Goal: Transaction & Acquisition: Purchase product/service

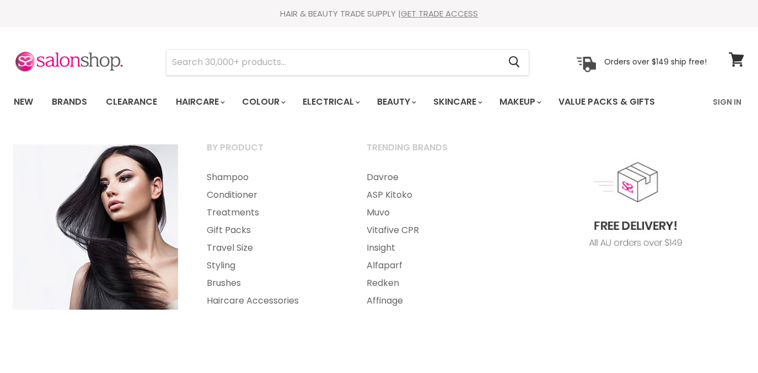
select select "created-descending"
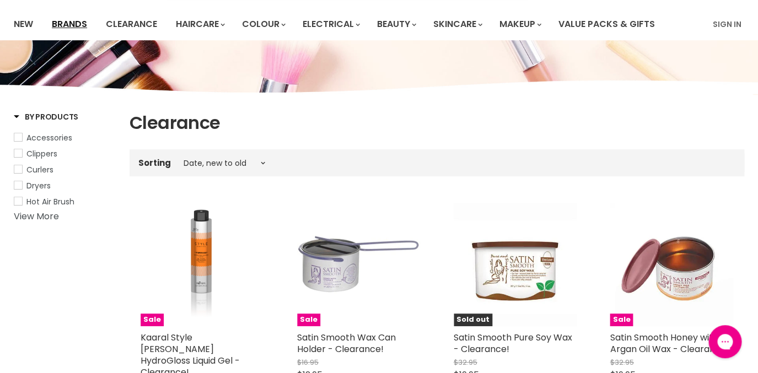
click at [79, 27] on link "Brands" at bounding box center [70, 24] width 52 height 23
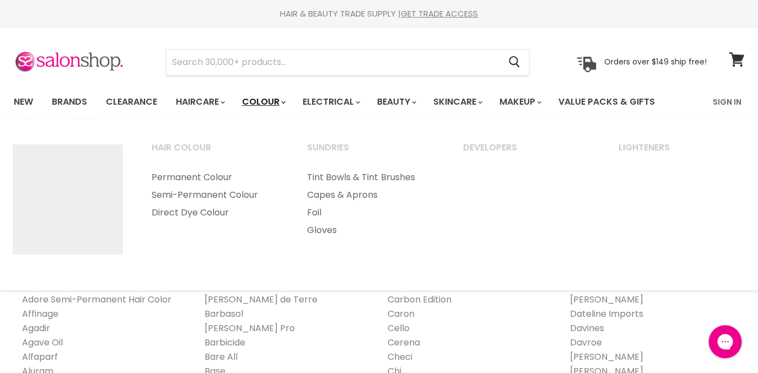
click at [263, 102] on link "Colour" at bounding box center [263, 101] width 58 height 23
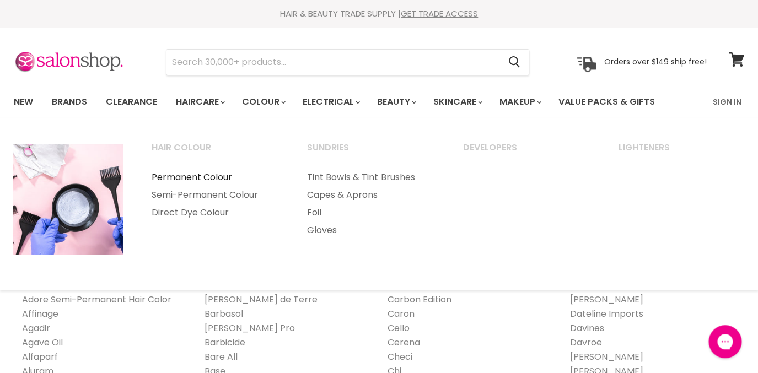
click at [215, 179] on link "Permanent Colour" at bounding box center [214, 178] width 153 height 18
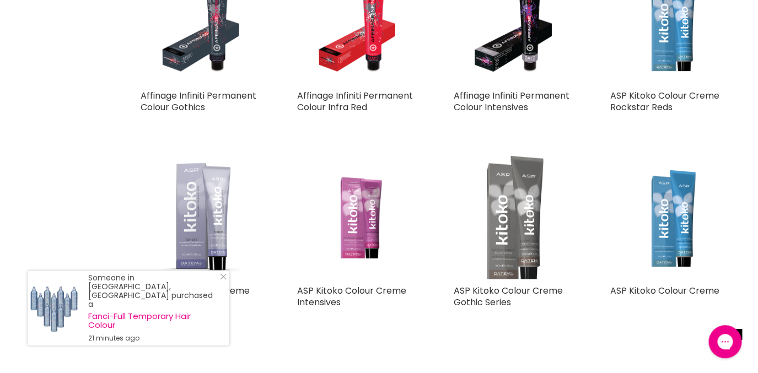
scroll to position [1331, 0]
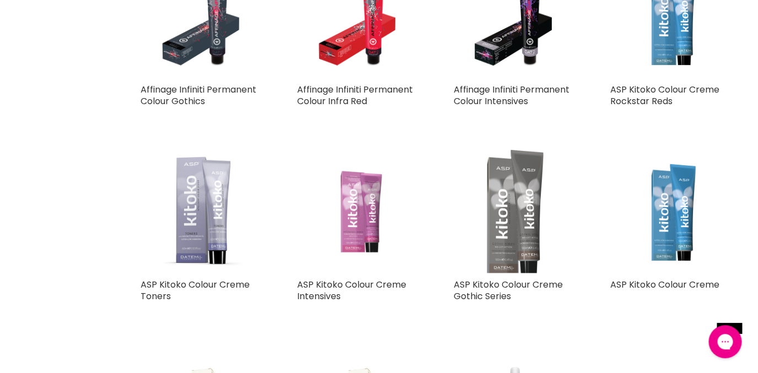
click at [356, 213] on img "Main content" at bounding box center [358, 211] width 123 height 122
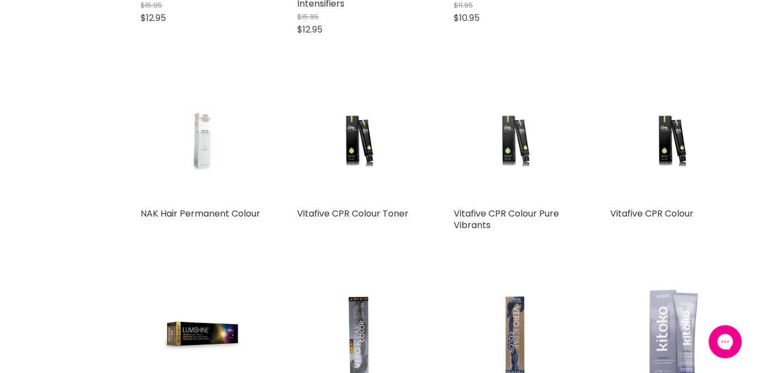
click at [507, 126] on img "Main content" at bounding box center [515, 140] width 82 height 123
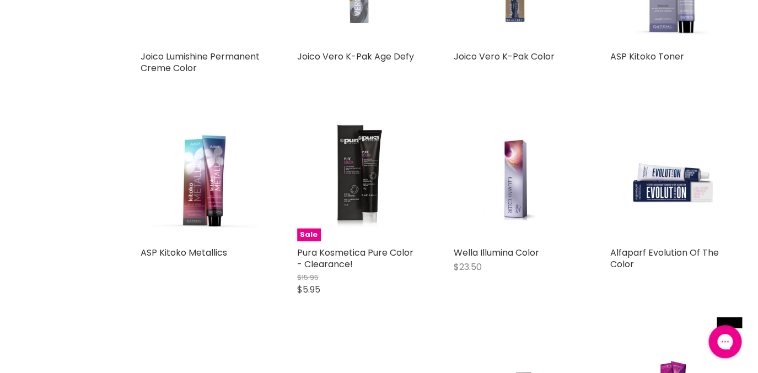
scroll to position [2172, 0]
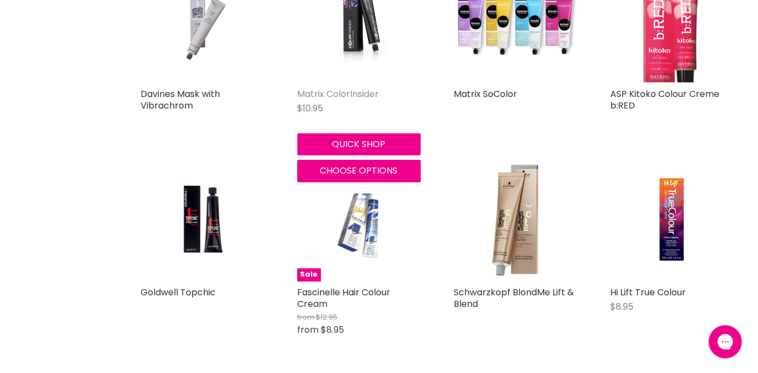
scroll to position [2762, 0]
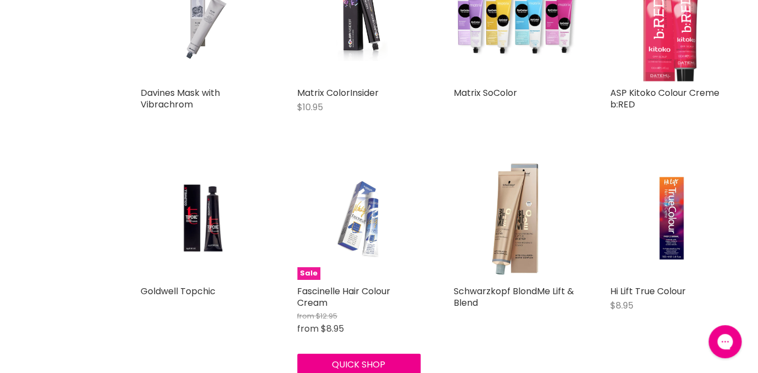
click at [366, 223] on img "Main content" at bounding box center [358, 218] width 82 height 123
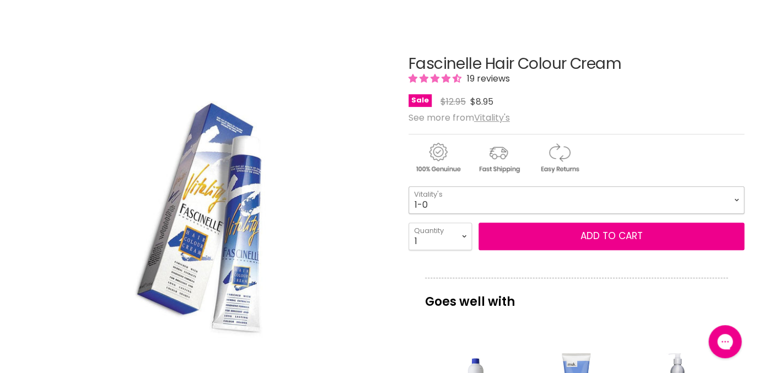
click at [408, 186] on select "1-0 2-10 3-0 4-0 5-0 6-0 7-0 8-0 9-0 10-0 5-00 6-00 7-00 8-00 9-00" at bounding box center [576, 200] width 336 height 28
click option "5-0" at bounding box center [0, 0] width 0 height 0
select select "5-0"
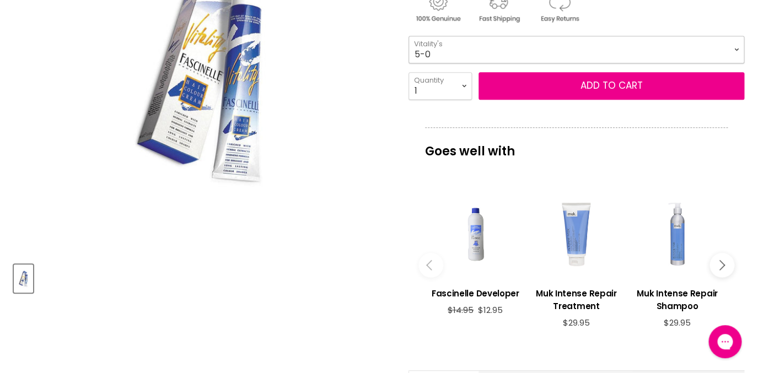
scroll to position [258, 0]
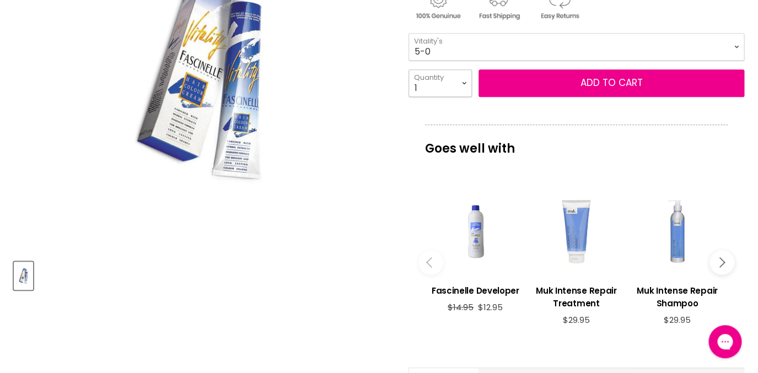
select select "3"
click option "3" at bounding box center [0, 0] width 0 height 0
type input "3"
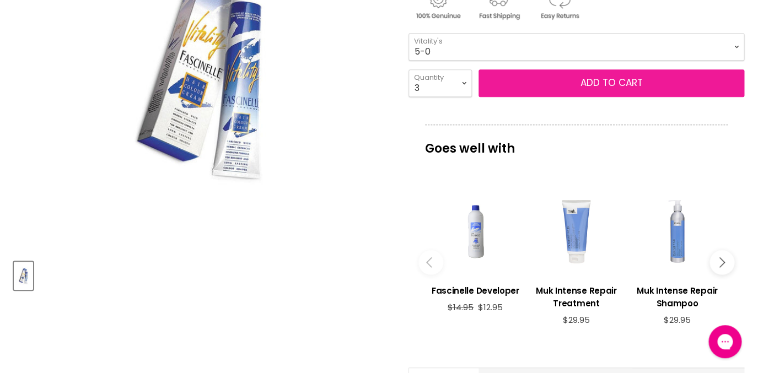
click at [522, 85] on button "Add to cart" at bounding box center [611, 83] width 266 height 28
click at [596, 79] on button "Add to cart" at bounding box center [611, 83] width 266 height 28
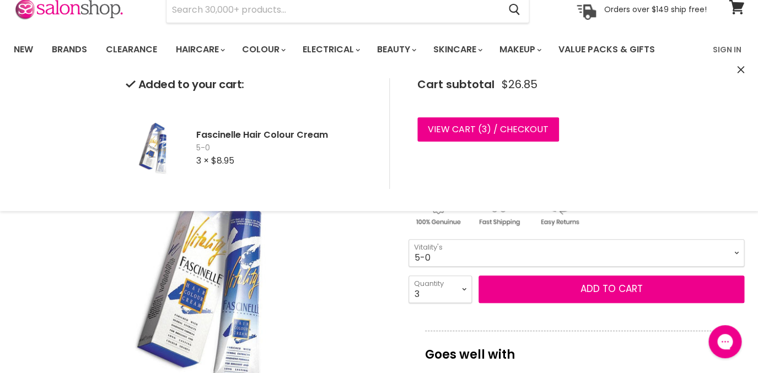
scroll to position [62, 0]
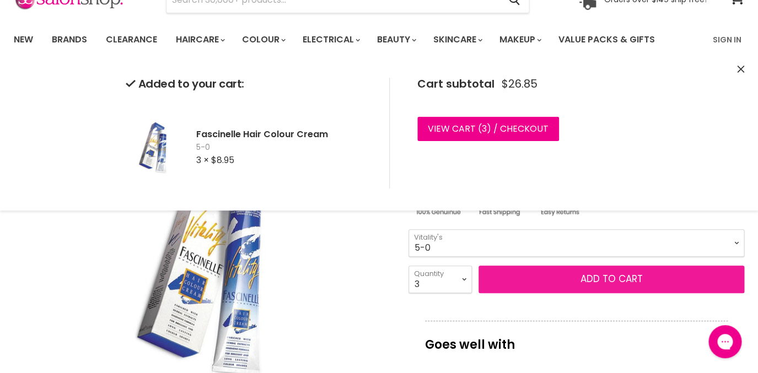
click at [596, 281] on button "Add to cart" at bounding box center [611, 280] width 266 height 28
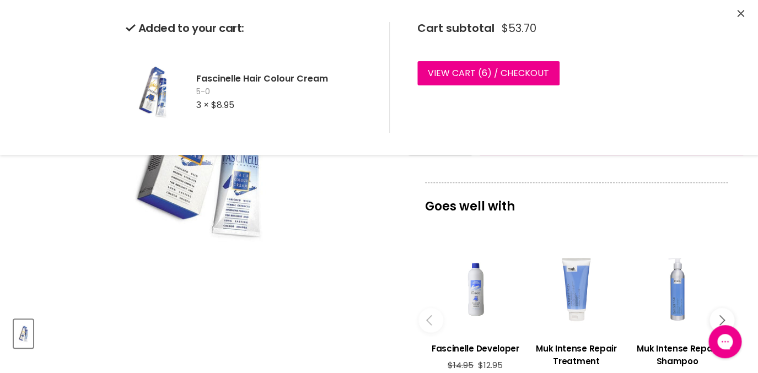
scroll to position [225, 0]
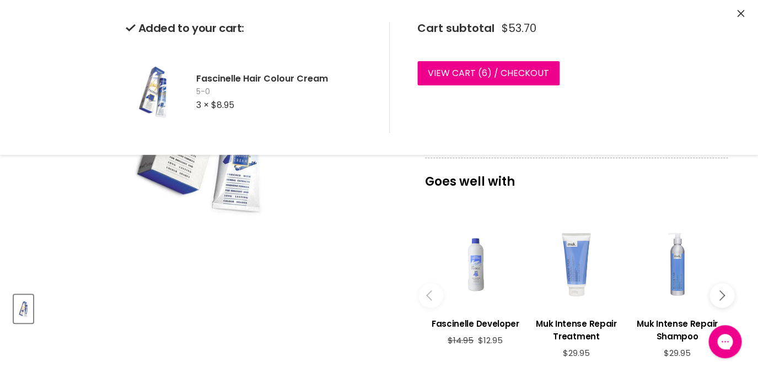
click at [478, 280] on div "Main content" at bounding box center [475, 264] width 90 height 90
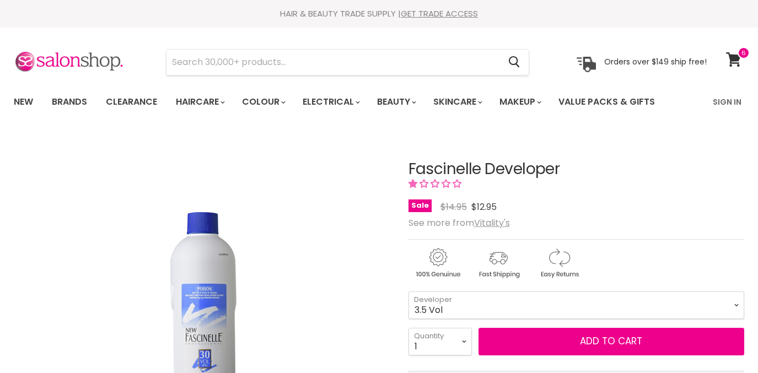
scroll to position [61, 0]
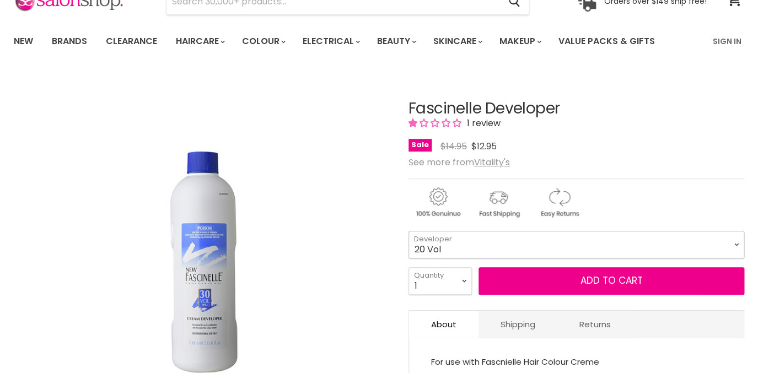
click option "20 Vol" at bounding box center [0, 0] width 0 height 0
select select "20 Vol"
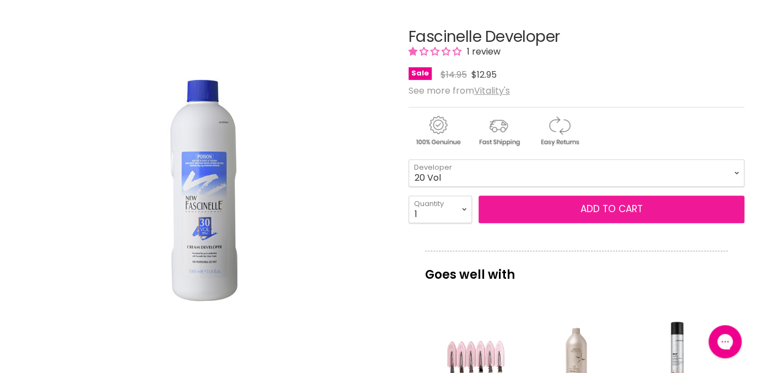
click at [566, 213] on button "Add to cart" at bounding box center [611, 210] width 266 height 28
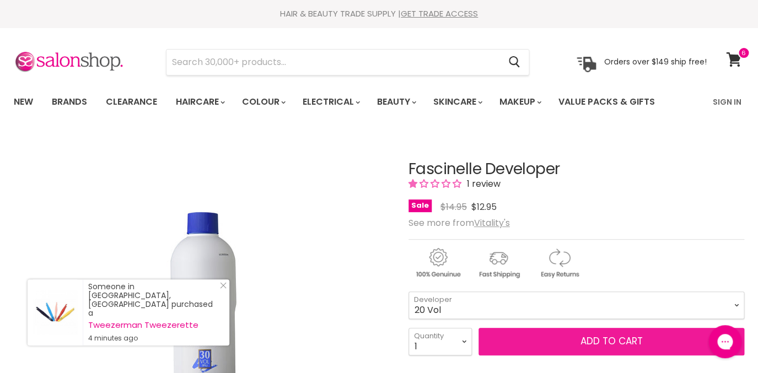
click at [618, 345] on button "Add to cart" at bounding box center [611, 342] width 266 height 28
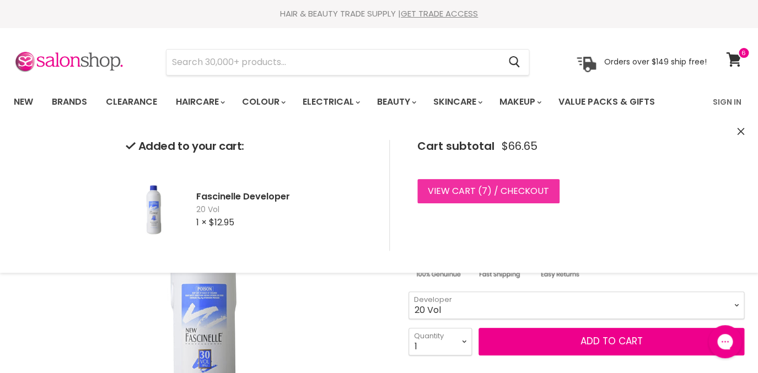
click at [538, 192] on link "View cart ( 7 ) / Checkout" at bounding box center [488, 191] width 142 height 24
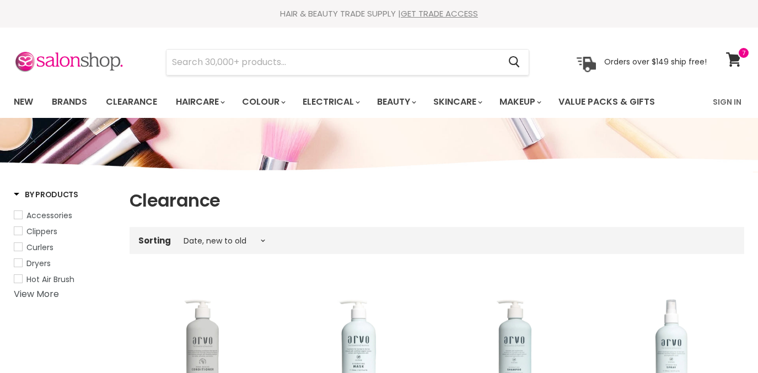
select select "created-descending"
click at [733, 56] on icon at bounding box center [733, 59] width 15 height 14
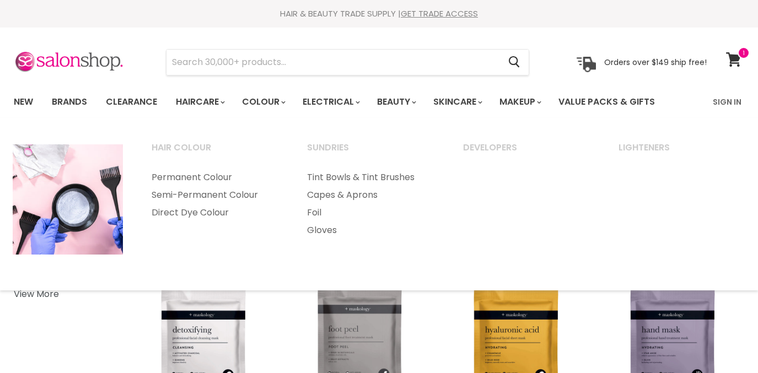
select select "title-ascending"
click at [202, 176] on link "Permanent Colour" at bounding box center [214, 178] width 153 height 18
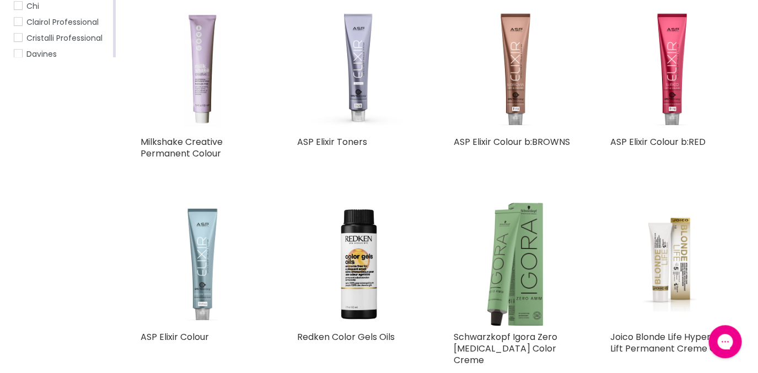
scroll to position [267, 0]
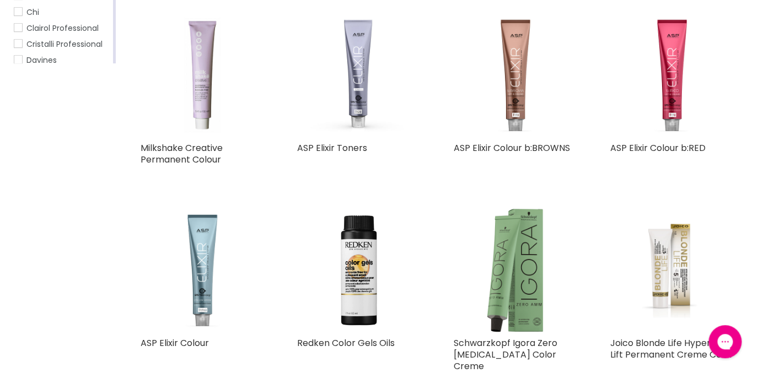
click at [207, 115] on img "Main content" at bounding box center [202, 74] width 123 height 123
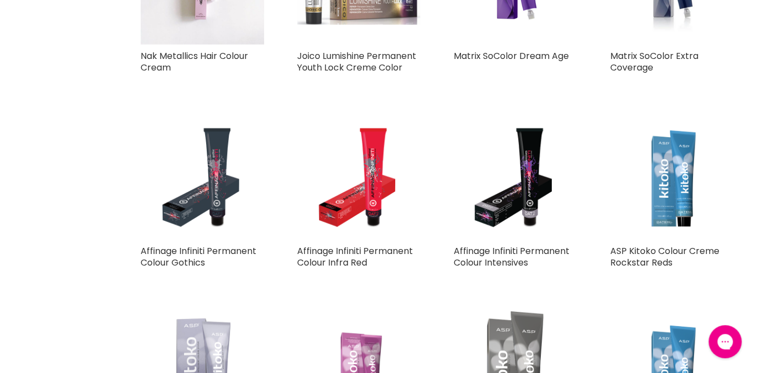
scroll to position [1172, 0]
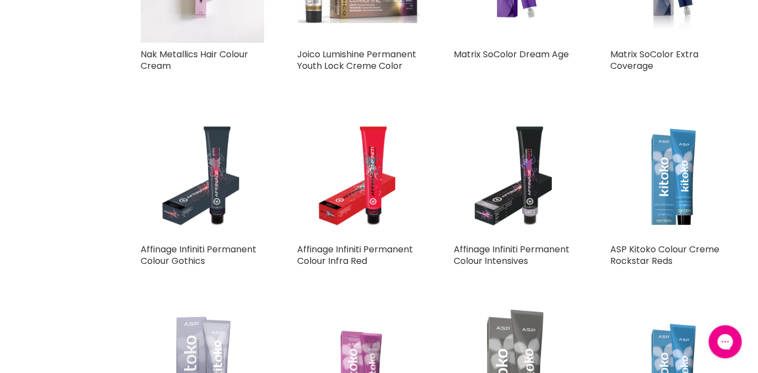
click at [520, 201] on img "Main content" at bounding box center [514, 176] width 97 height 123
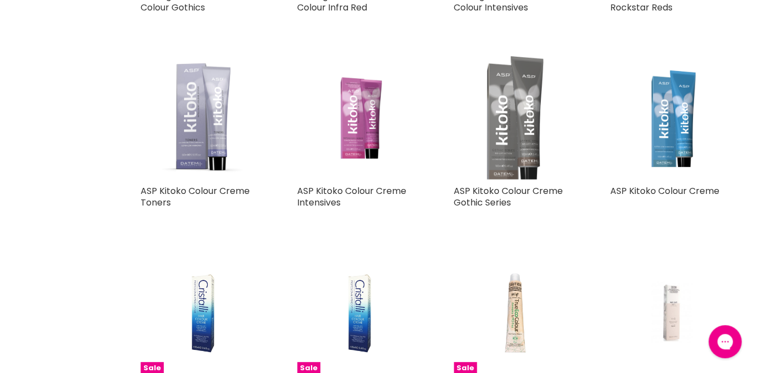
scroll to position [1422, 0]
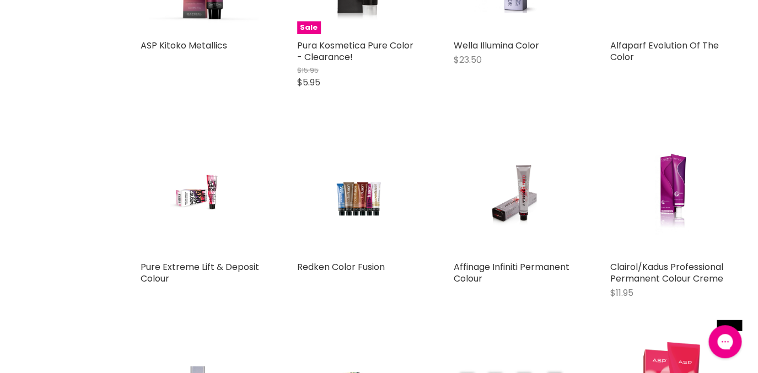
scroll to position [2392, 0]
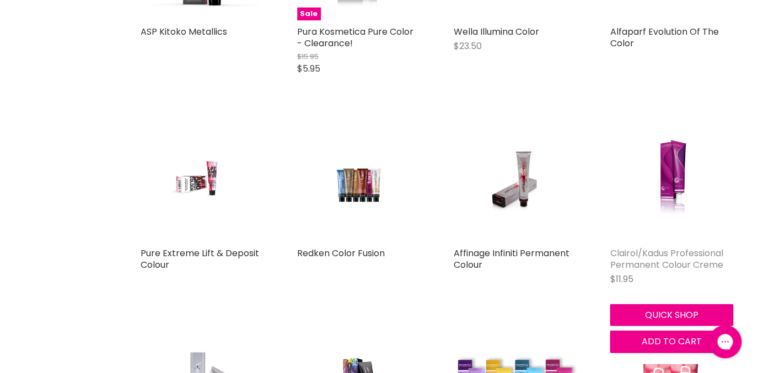
click at [638, 247] on link "Clairol/Kadus Professional Permanent Colour Creme" at bounding box center [666, 259] width 113 height 24
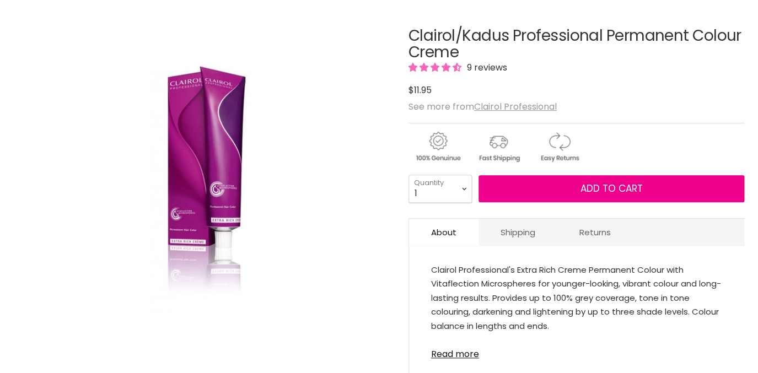
scroll to position [150, 0]
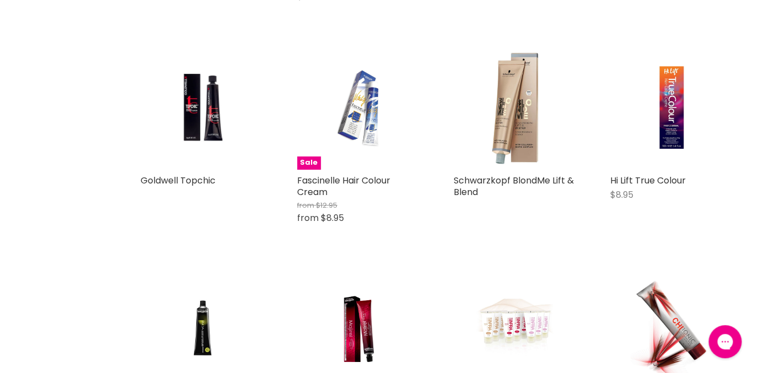
scroll to position [2858, 0]
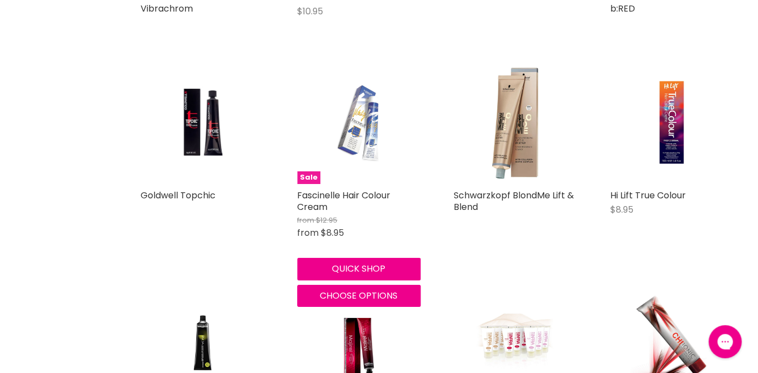
click at [364, 118] on img "Main content" at bounding box center [358, 122] width 82 height 123
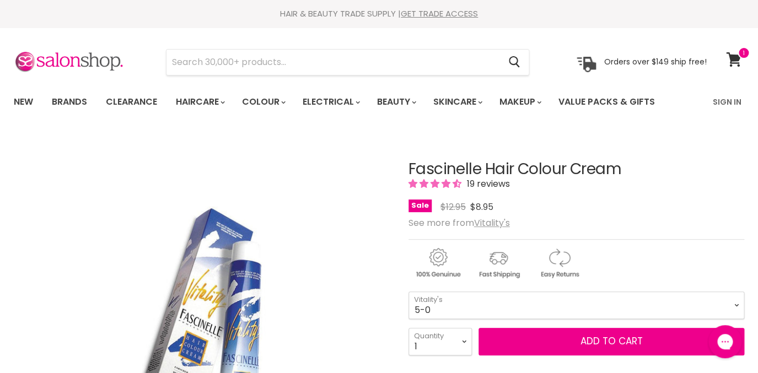
click option "5-0" at bounding box center [0, 0] width 0 height 0
select select "5-0"
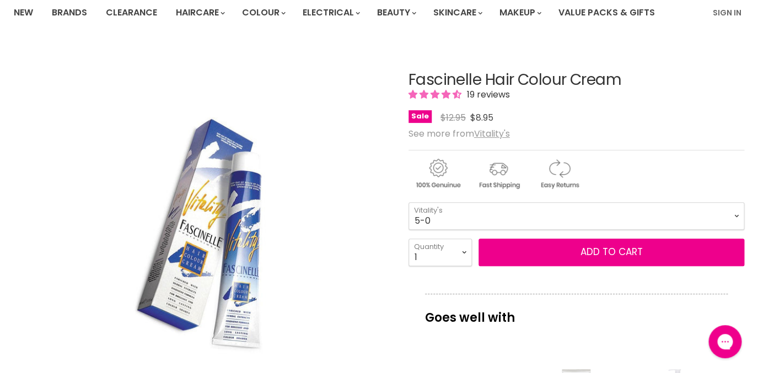
scroll to position [85, 0]
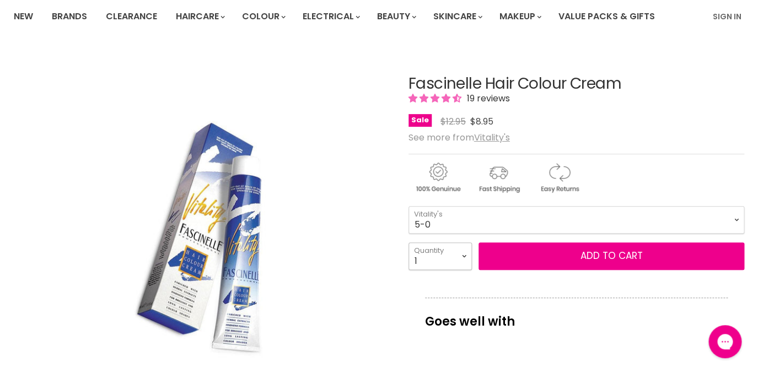
click at [408, 242] on select "1 2 3 4 5 6 7 8 9 10+" at bounding box center [439, 256] width 63 height 28
select select "3"
click option "3" at bounding box center [0, 0] width 0 height 0
type input "3"
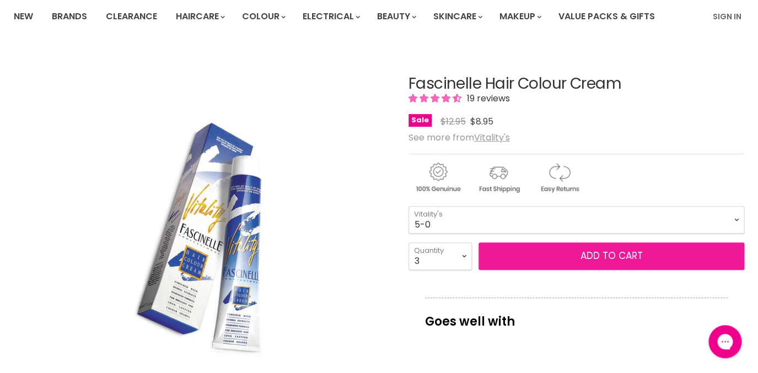
click at [551, 268] on button "Add to cart" at bounding box center [611, 256] width 266 height 28
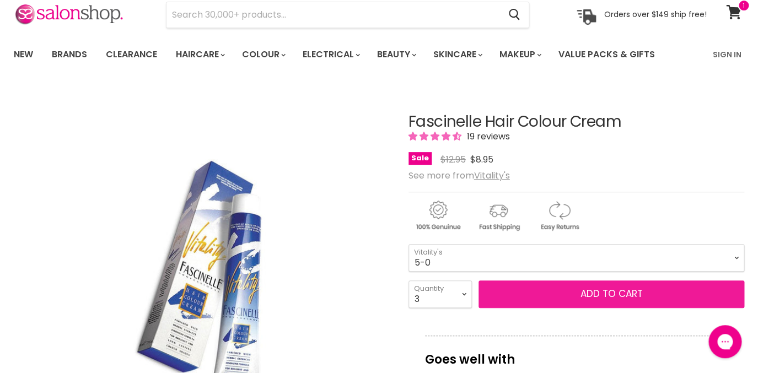
scroll to position [46, 0]
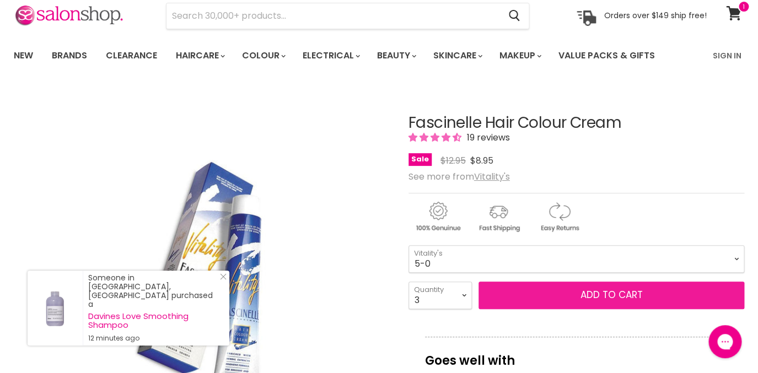
click at [599, 296] on button "Add to cart" at bounding box center [611, 296] width 266 height 28
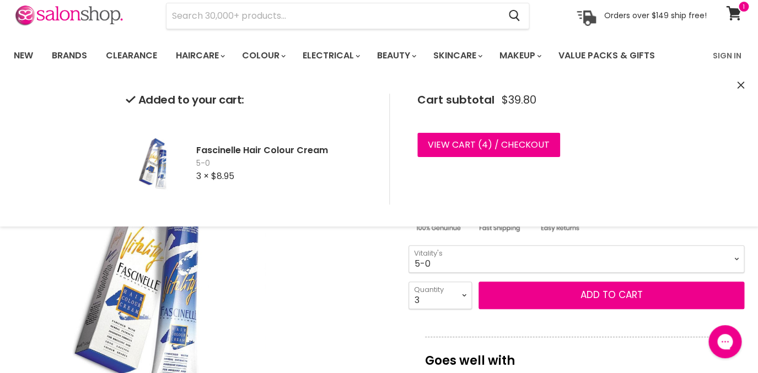
click at [354, 308] on div "Click or scroll to zoom Tap or pinch to zoom" at bounding box center [202, 275] width 376 height 376
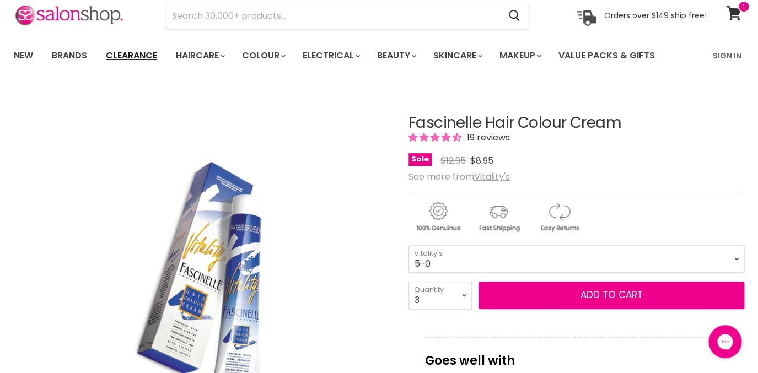
click at [141, 56] on link "Clearance" at bounding box center [132, 55] width 68 height 23
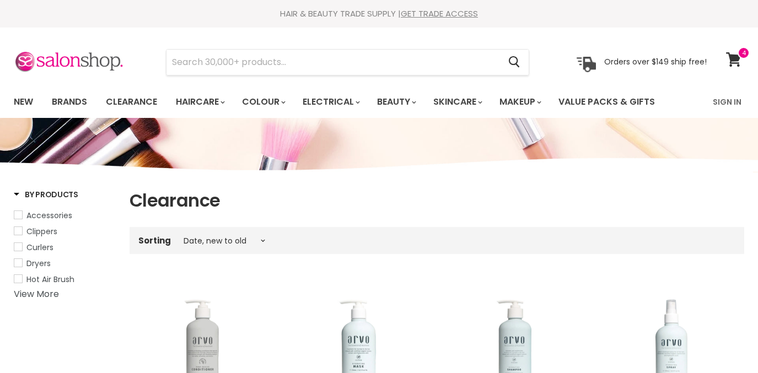
select select "created-descending"
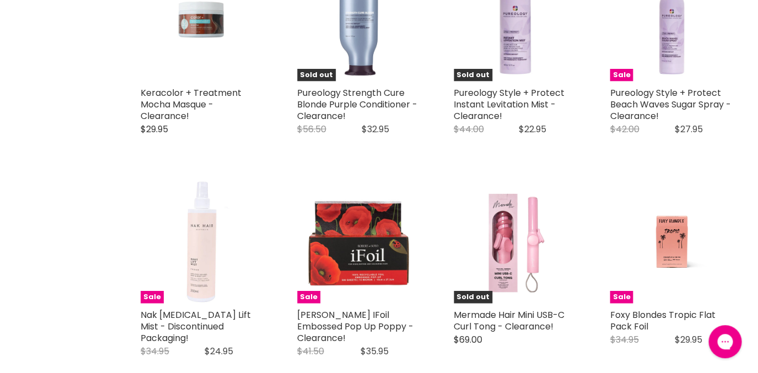
scroll to position [2263, 0]
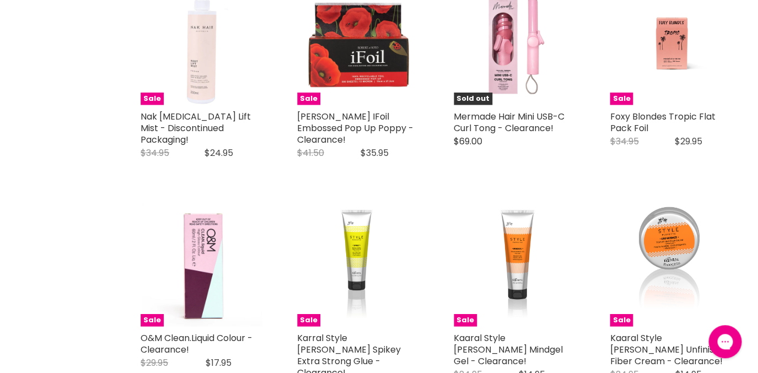
scroll to position [2471, 0]
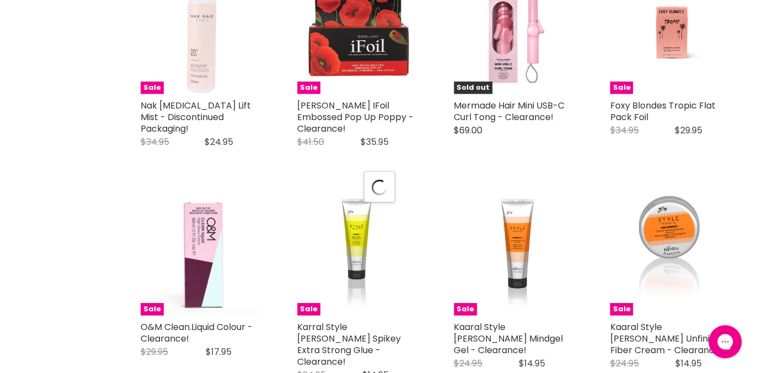
select select "created-descending"
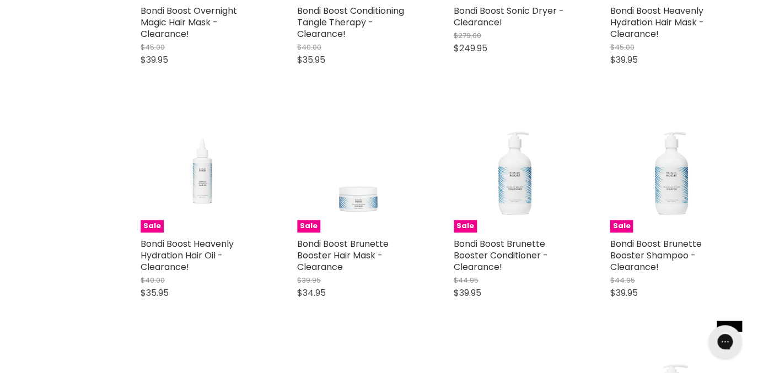
scroll to position [4912, 0]
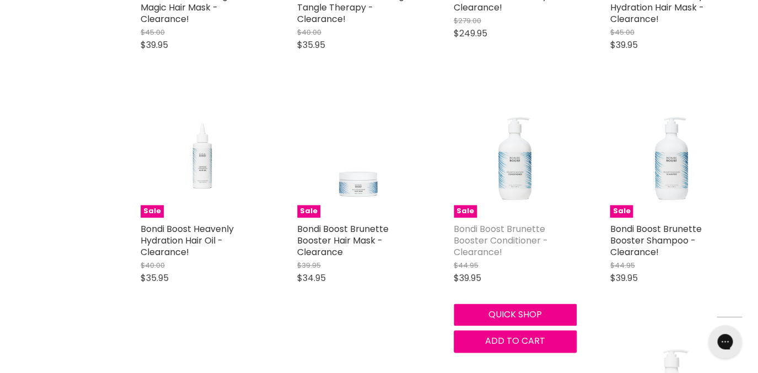
click at [487, 223] on link "Bondi Boost Brunette Booster Conditioner - Clearance!" at bounding box center [501, 241] width 94 height 36
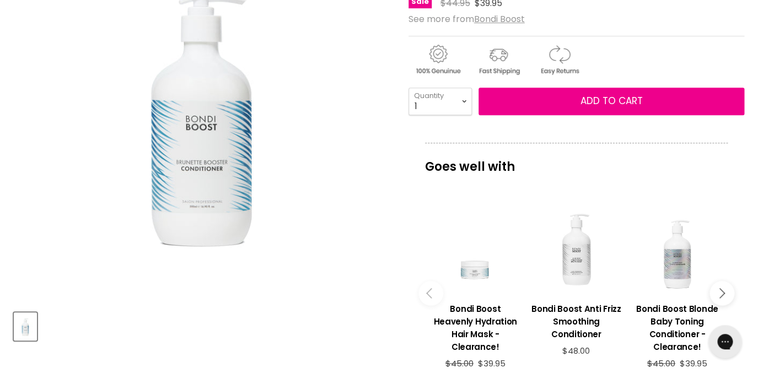
scroll to position [207, 0]
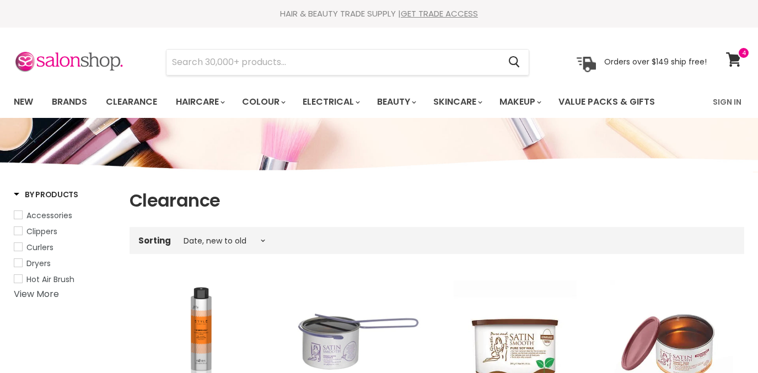
select select "created-descending"
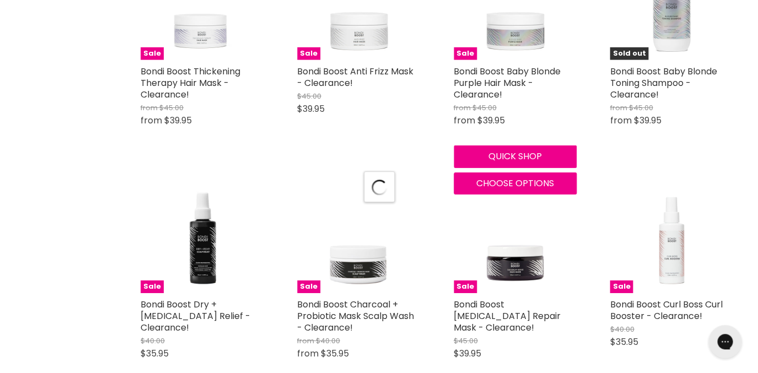
scroll to position [2690, 0]
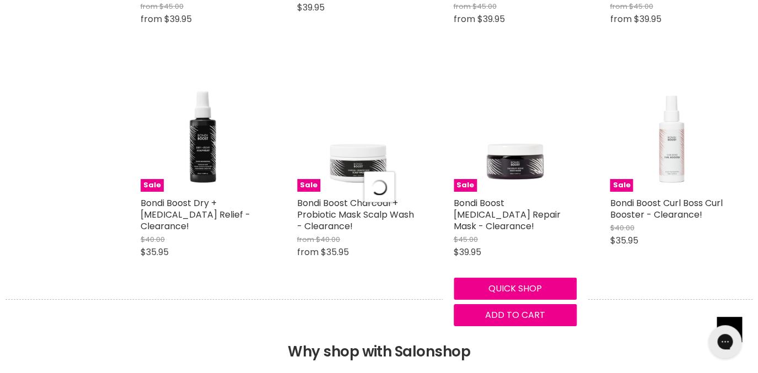
select select "created-descending"
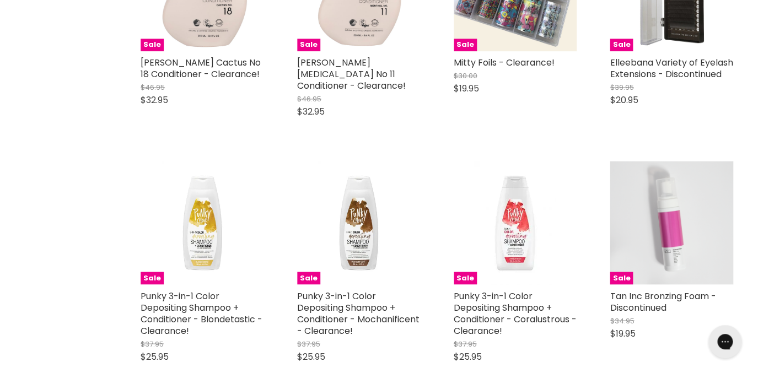
scroll to position [5083, 0]
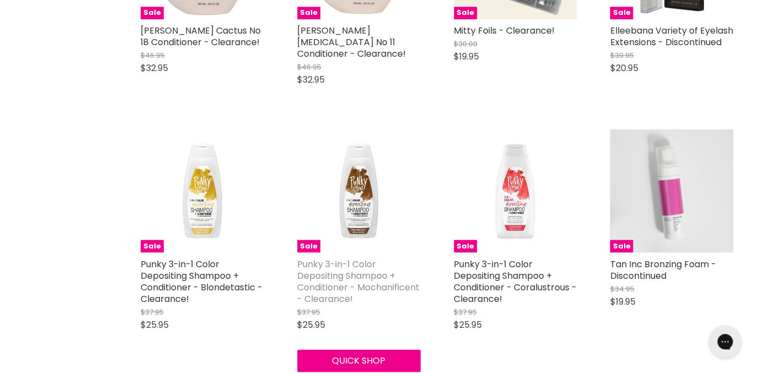
click at [330, 257] on link "Punky 3-in-1 Color Depositing Shampoo + Conditioner - Mochanificent - Clearance!" at bounding box center [358, 280] width 122 height 47
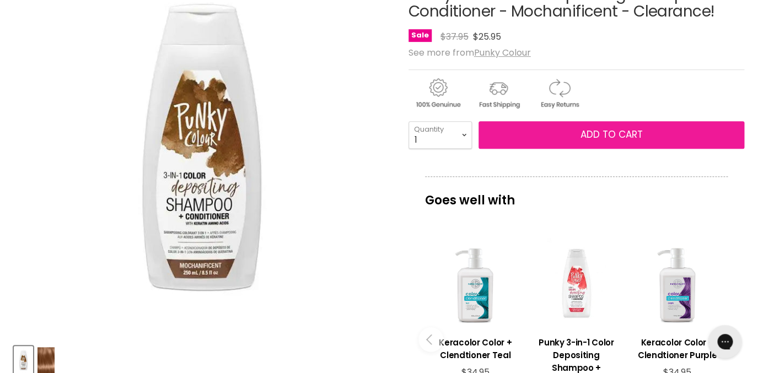
click at [607, 141] on span "Add to cart" at bounding box center [611, 134] width 62 height 13
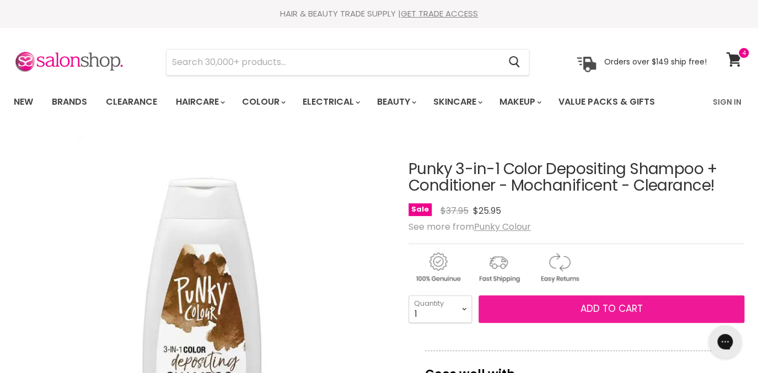
scroll to position [68, 0]
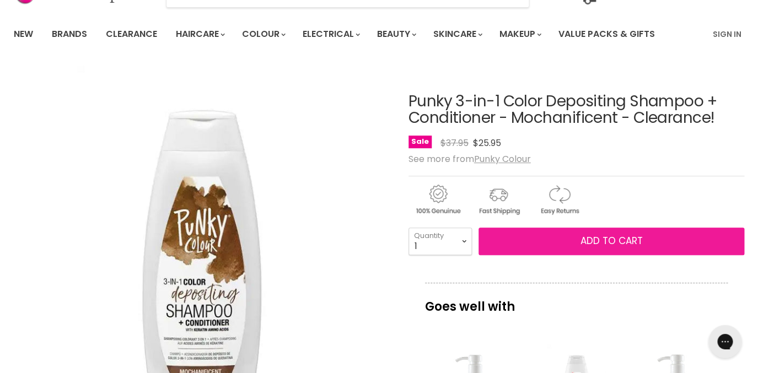
click at [597, 241] on span "Add to cart" at bounding box center [611, 240] width 62 height 13
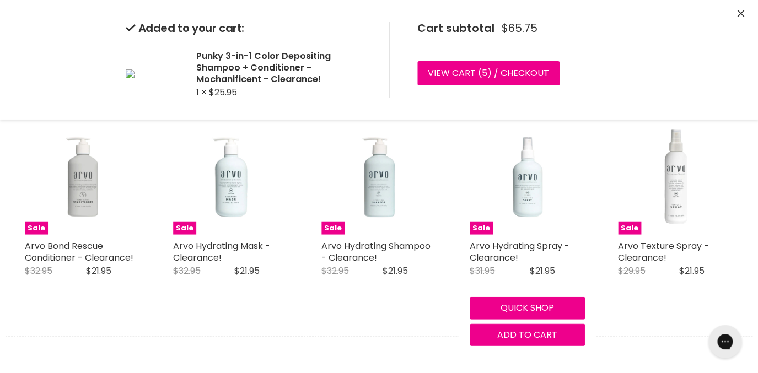
scroll to position [908, 0]
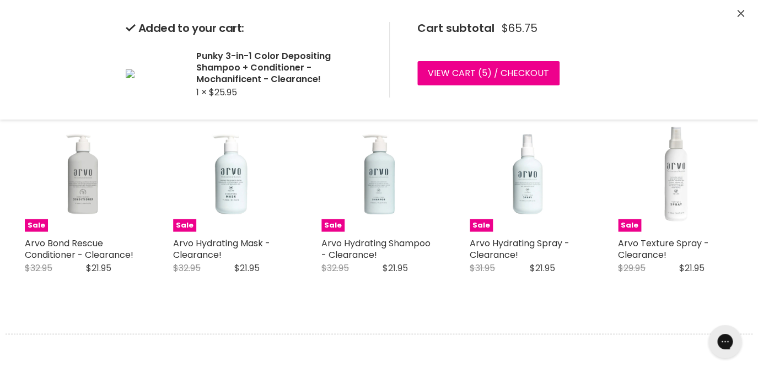
click at [736, 21] on div "Added to your cart: Punky 3-in-1 Color Depositing Shampoo + Conditioner - Mocha…" at bounding box center [379, 60] width 758 height 120
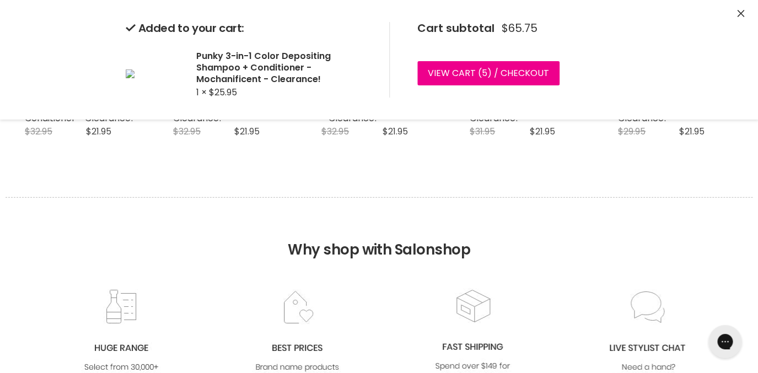
scroll to position [1047, 0]
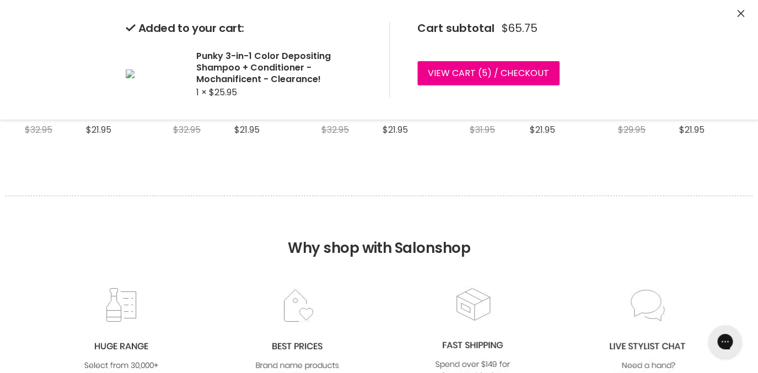
click at [740, 13] on icon "Close" at bounding box center [740, 13] width 7 height 7
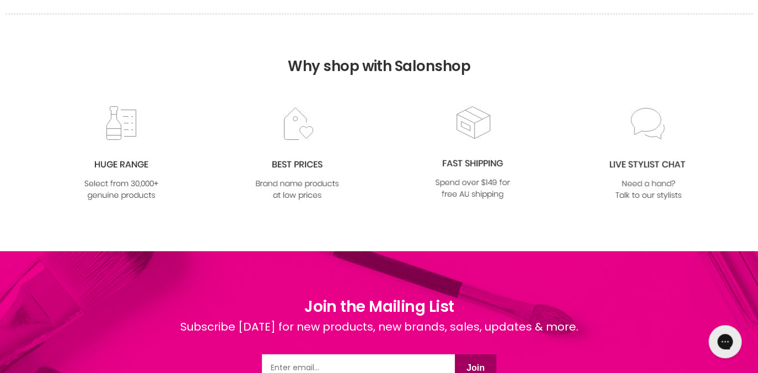
scroll to position [1229, 0]
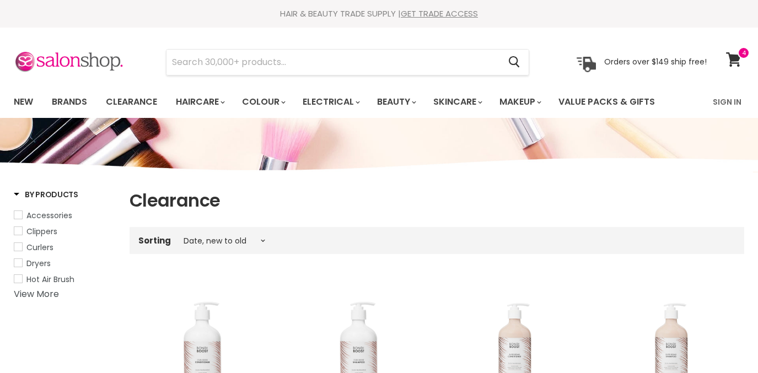
select select "created-descending"
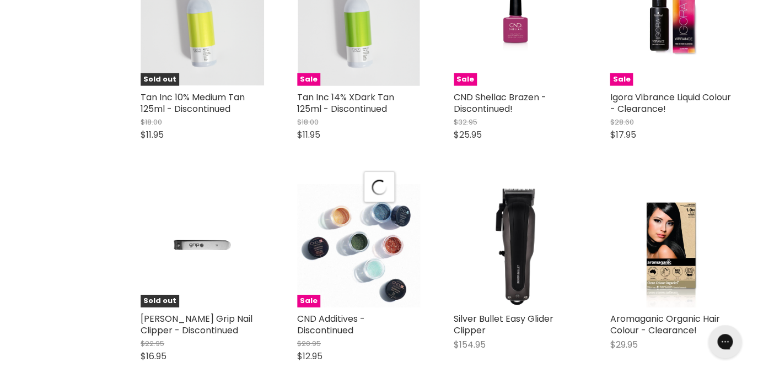
select select "created-descending"
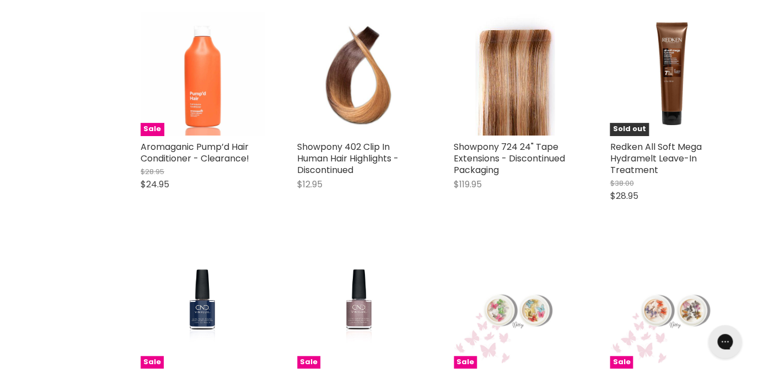
scroll to position [3071, 0]
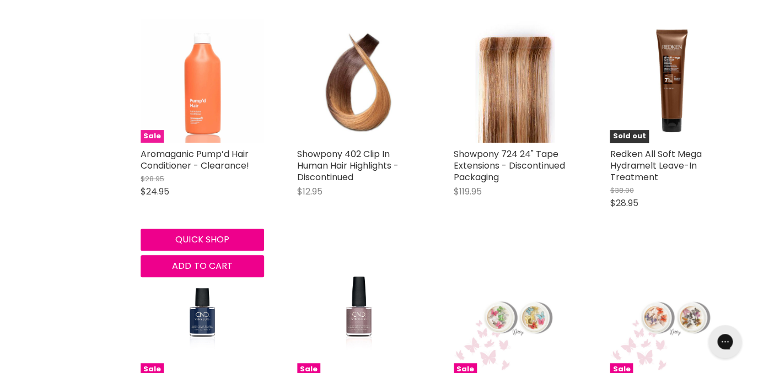
click at [209, 104] on img "Main content" at bounding box center [202, 80] width 123 height 123
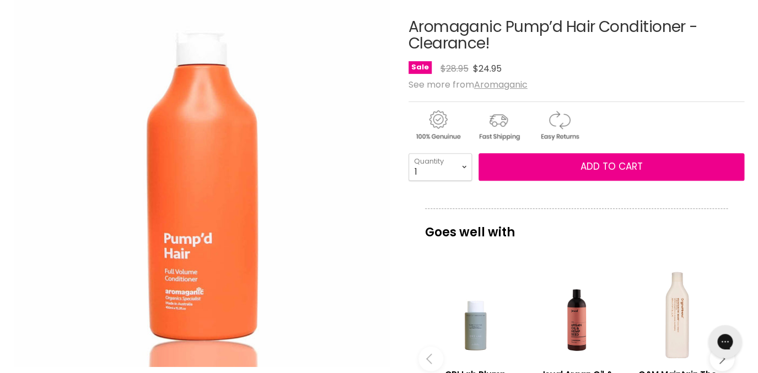
scroll to position [142, 0]
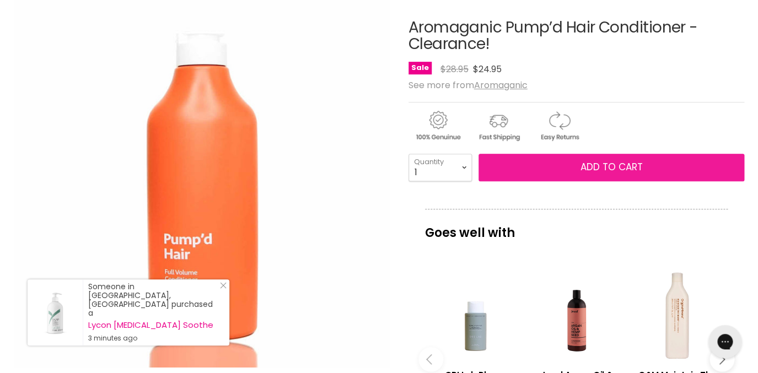
click at [594, 168] on span "Add to cart" at bounding box center [611, 166] width 62 height 13
click at [616, 167] on span "Add to cart" at bounding box center [611, 166] width 62 height 13
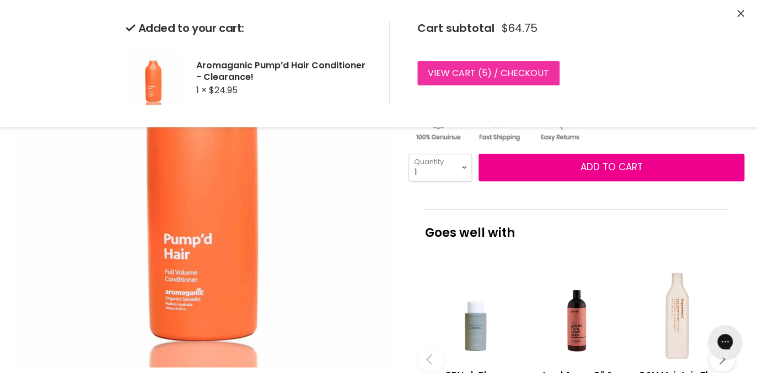
click at [462, 73] on link "View cart ( 5 ) / Checkout" at bounding box center [488, 73] width 142 height 24
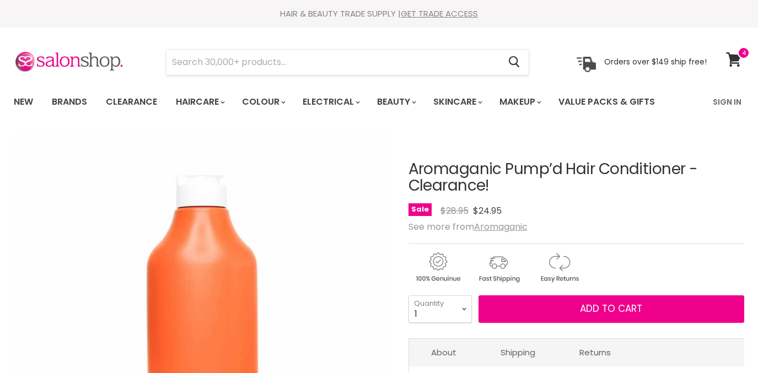
scroll to position [142, 0]
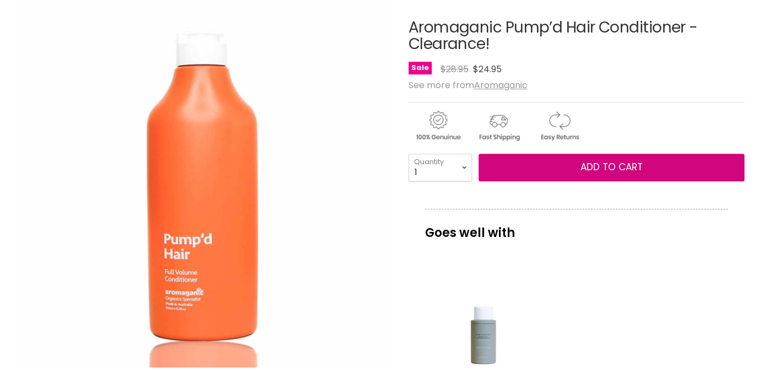
click at [591, 166] on span "Add to cart" at bounding box center [611, 166] width 62 height 13
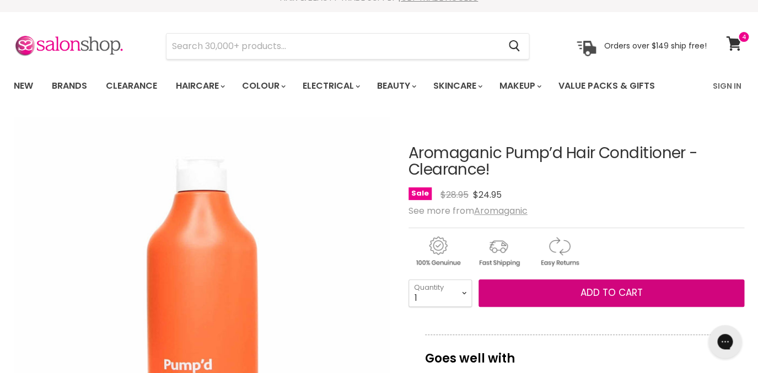
scroll to position [0, 0]
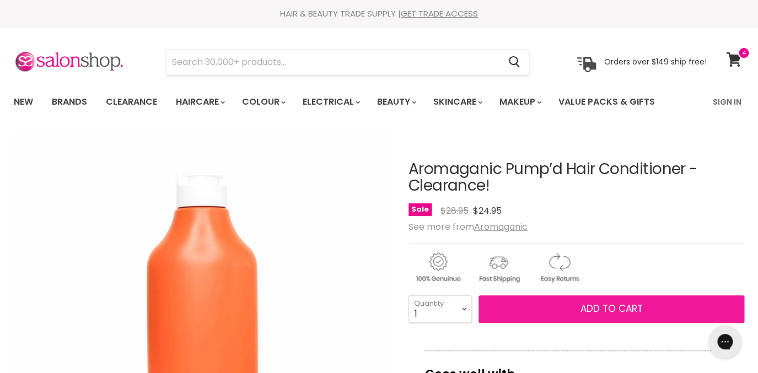
click at [613, 311] on span "Add to cart" at bounding box center [611, 308] width 62 height 13
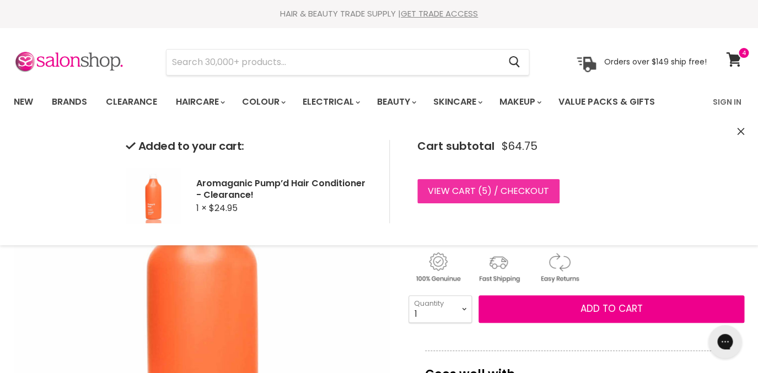
click at [448, 191] on link "View cart ( 5 ) / Checkout" at bounding box center [488, 191] width 142 height 24
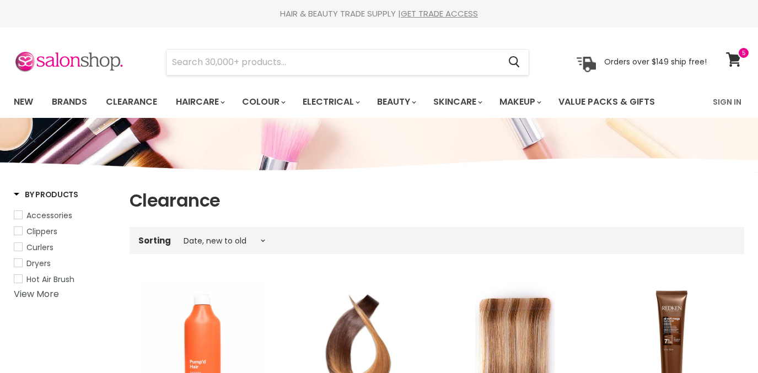
select select "created-descending"
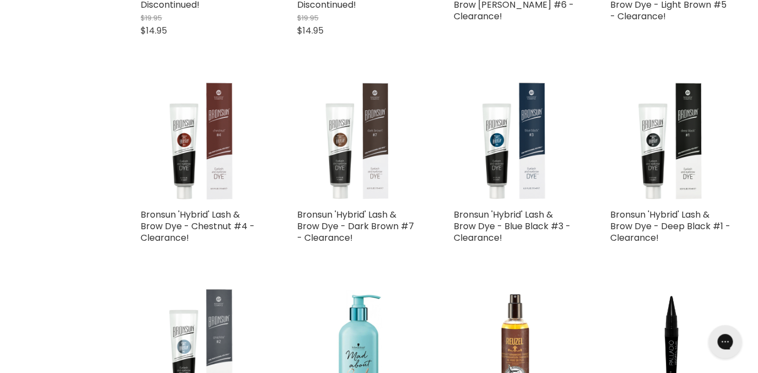
scroll to position [2504, 0]
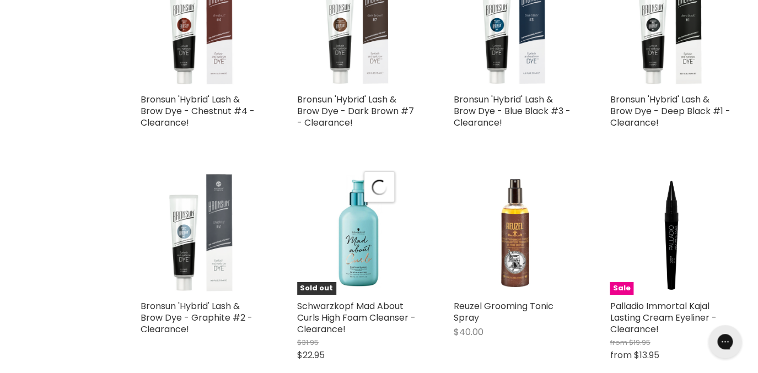
select select "created-descending"
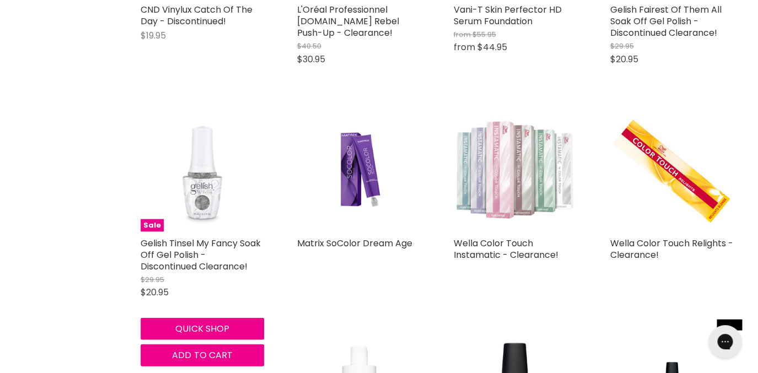
scroll to position [5242, 0]
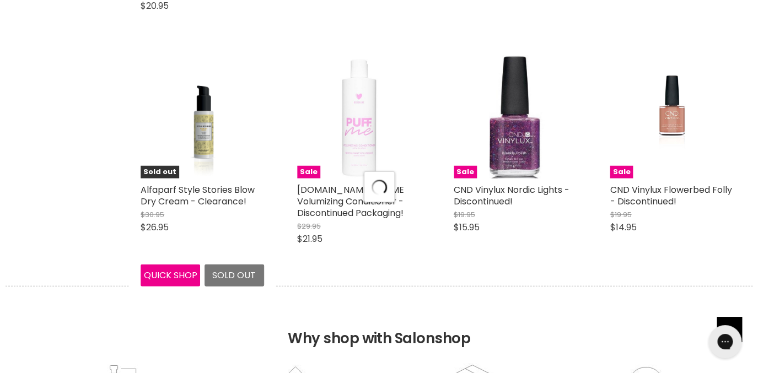
select select "created-descending"
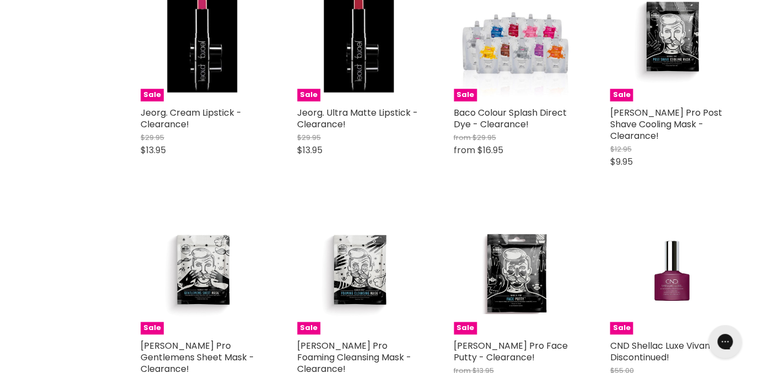
scroll to position [7912, 0]
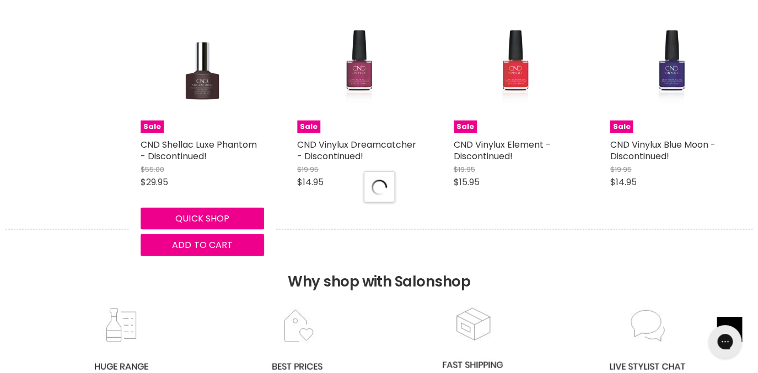
select select "created-descending"
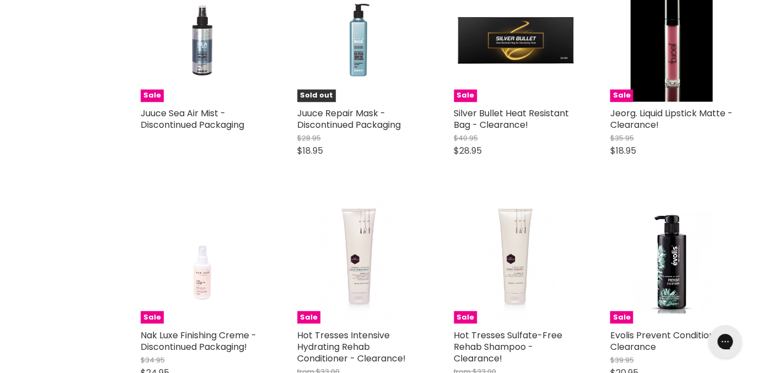
scroll to position [9698, 0]
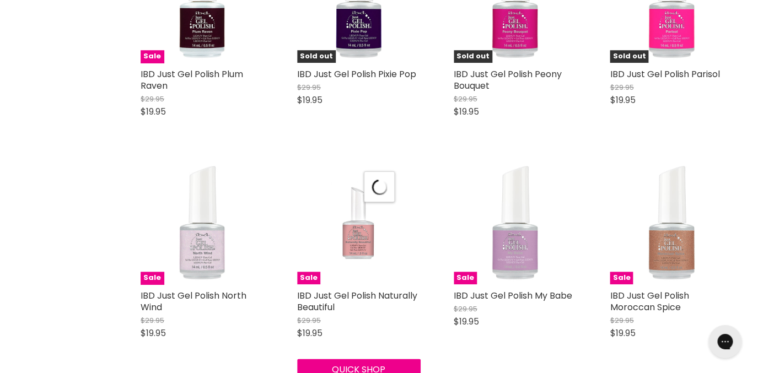
select select "created-descending"
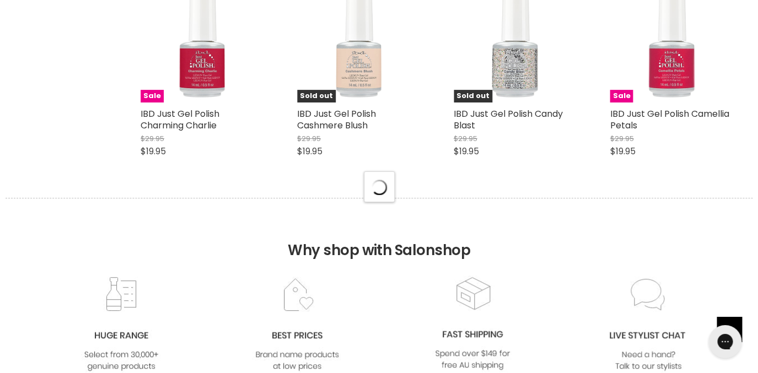
select select "created-descending"
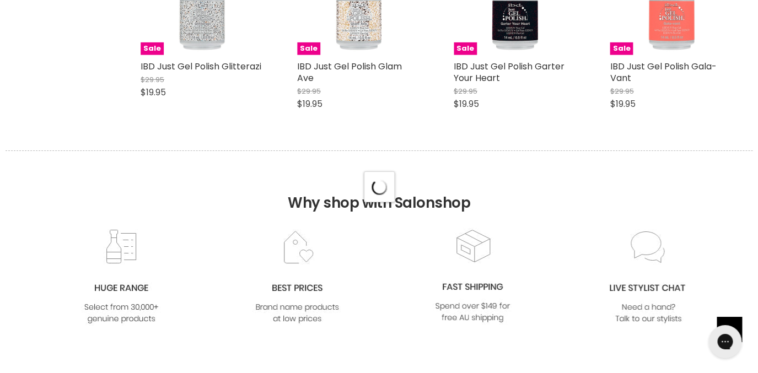
select select "created-descending"
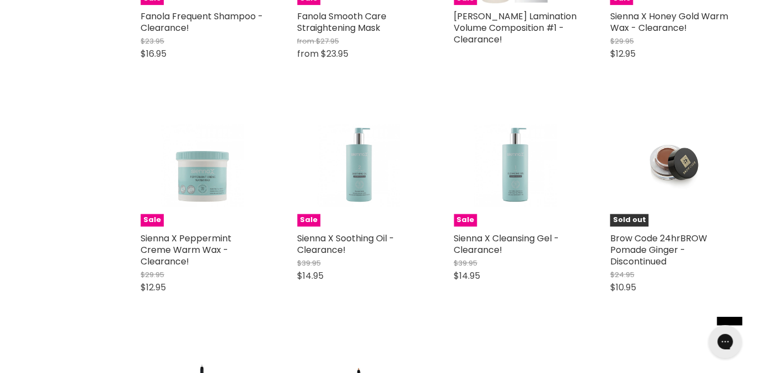
scroll to position [18696, 0]
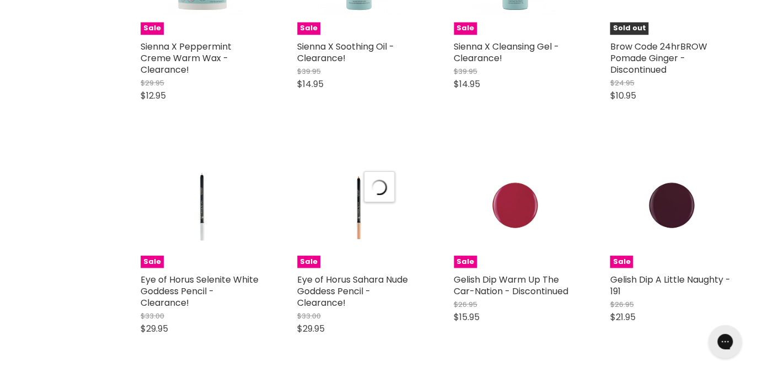
select select "created-descending"
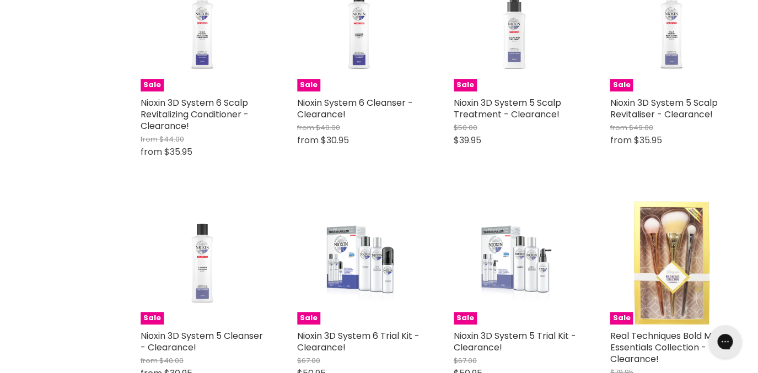
scroll to position [21374, 0]
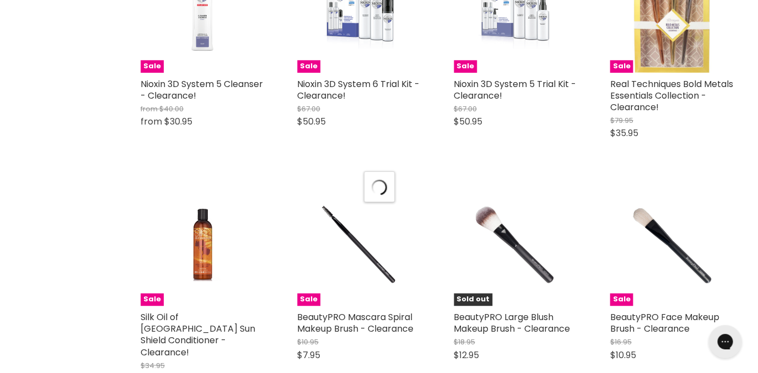
select select "created-descending"
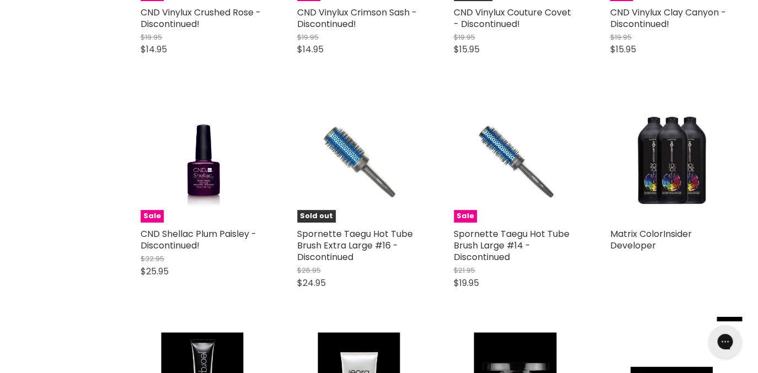
scroll to position [24268, 0]
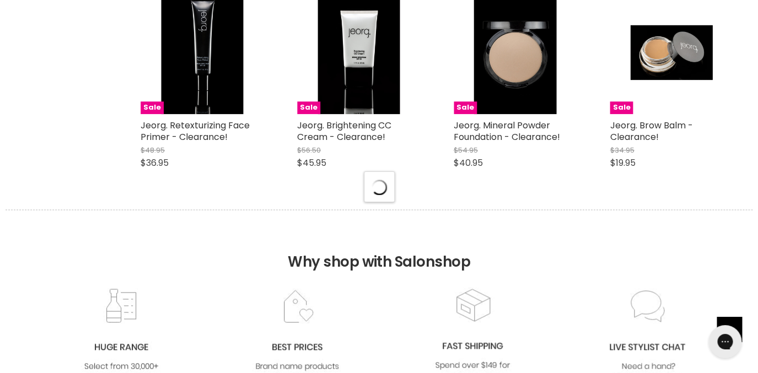
select select "created-descending"
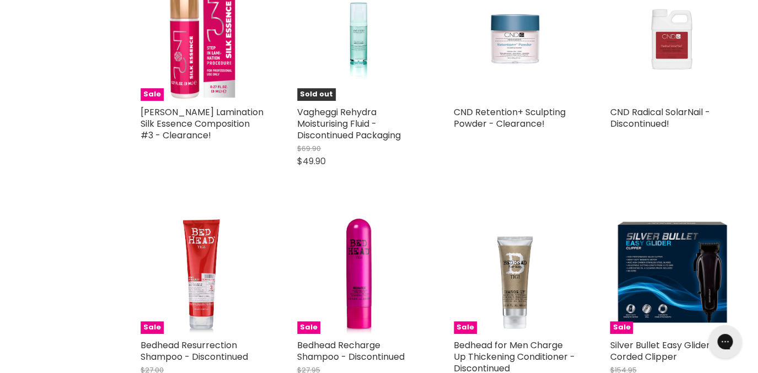
scroll to position [25975, 0]
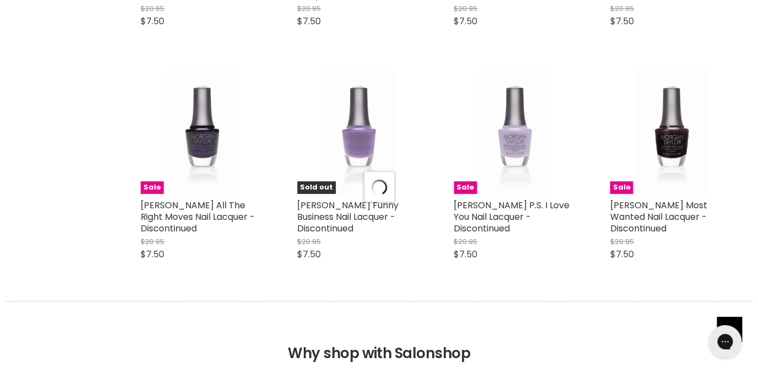
select select "created-descending"
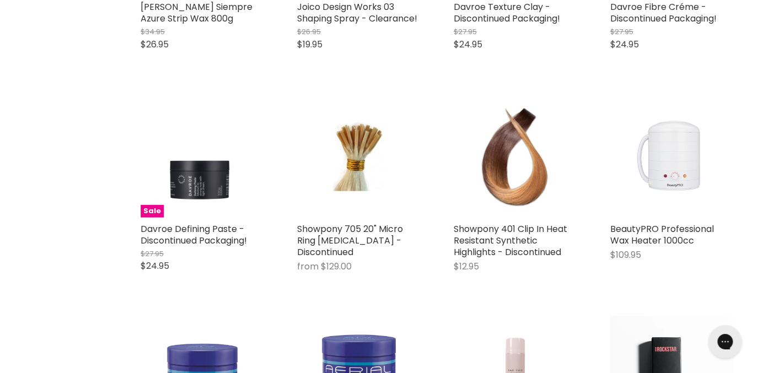
scroll to position [29841, 0]
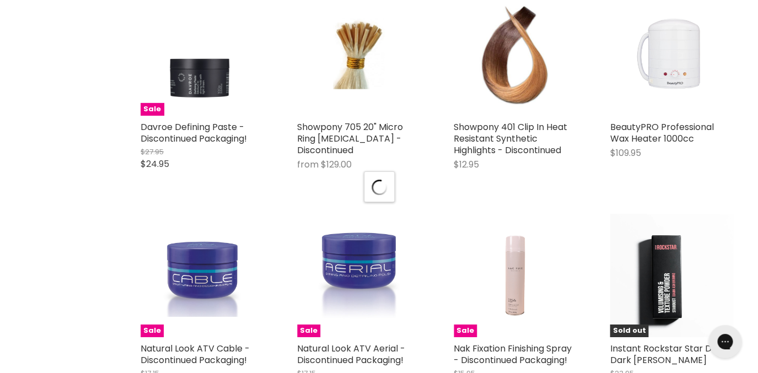
scroll to position [29936, 0]
select select "created-descending"
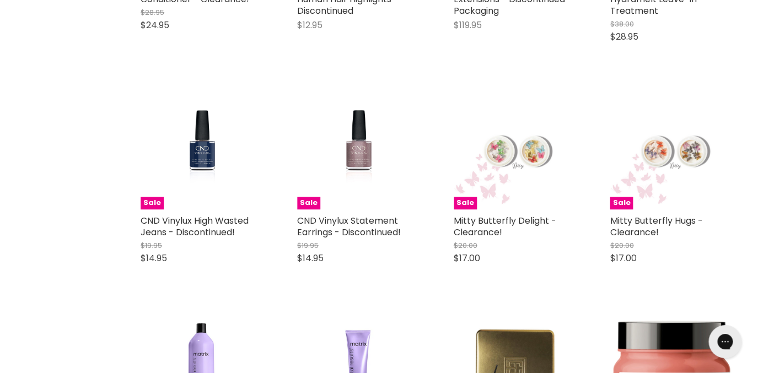
scroll to position [0, 0]
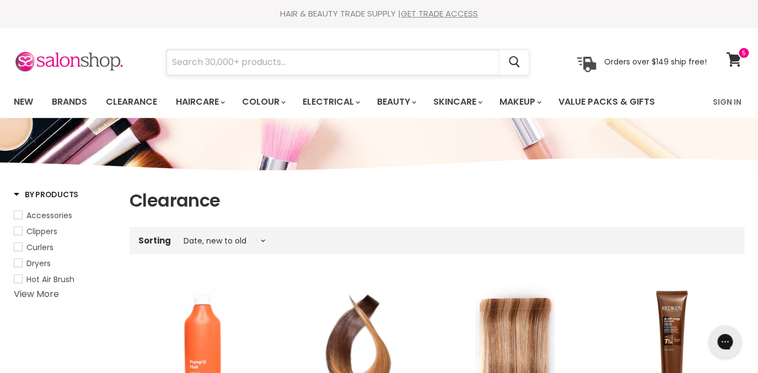
click at [211, 62] on input "Search" at bounding box center [332, 62] width 333 height 25
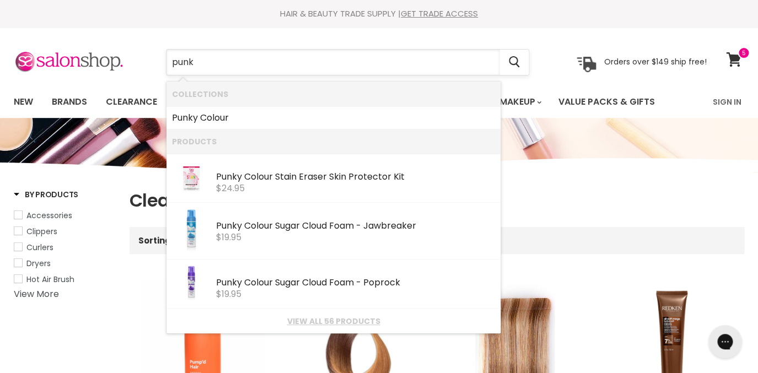
type input "punky"
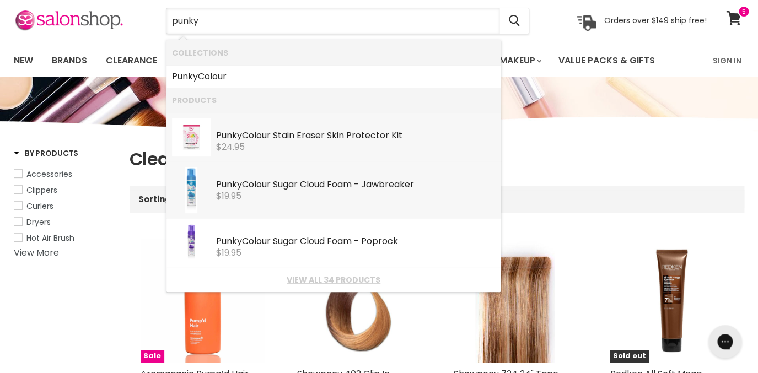
scroll to position [66, 0]
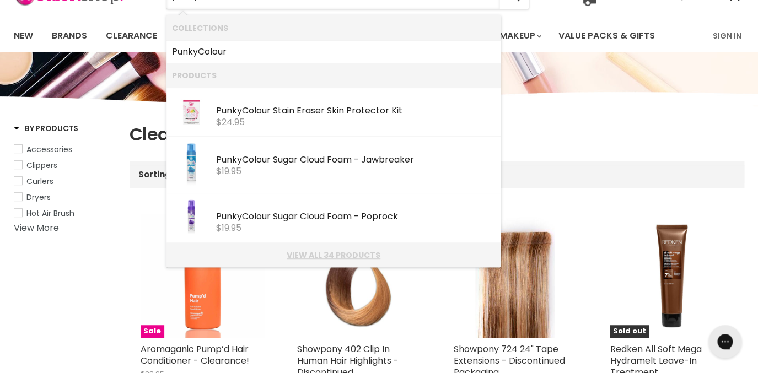
click at [316, 257] on link "View all 34 products" at bounding box center [333, 255] width 323 height 9
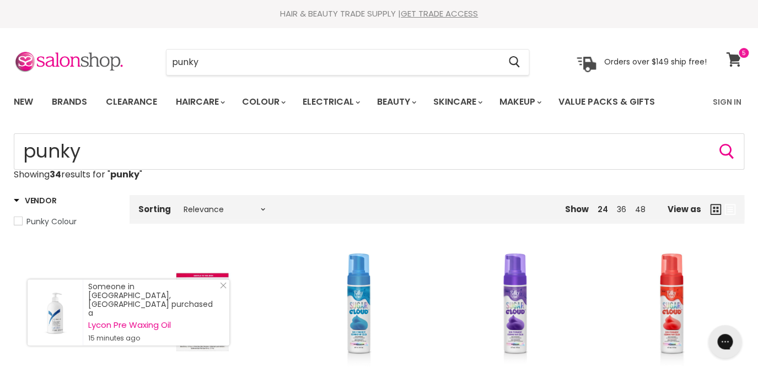
click at [735, 59] on icon at bounding box center [733, 59] width 15 height 14
